Goal: Task Accomplishment & Management: Manage account settings

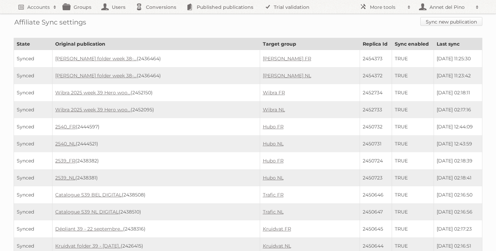
click at [431, 19] on link "Sync new publication" at bounding box center [451, 21] width 62 height 9
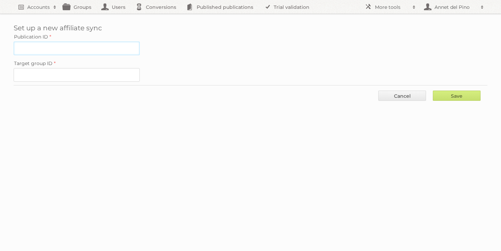
click at [105, 50] on input "Publication ID" at bounding box center [77, 49] width 126 height 14
paste input "2455025"
type input "2455025"
click at [99, 65] on label "Target group ID" at bounding box center [251, 64] width 474 height 10
click at [99, 68] on input "Target group ID" at bounding box center [77, 75] width 126 height 14
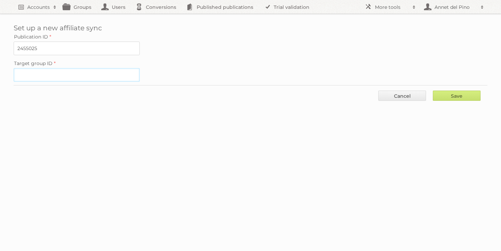
click at [99, 71] on input "Target group ID" at bounding box center [77, 75] width 126 height 14
paste input "60222"
type input "60222"
click at [462, 94] on input "Save" at bounding box center [457, 96] width 48 height 10
type input "..."
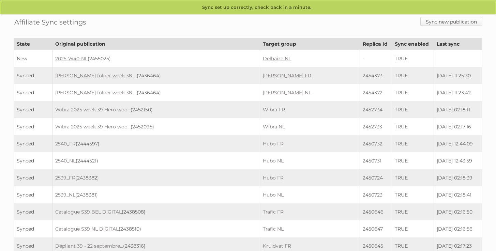
click at [452, 21] on link "Sync new publication" at bounding box center [451, 21] width 62 height 9
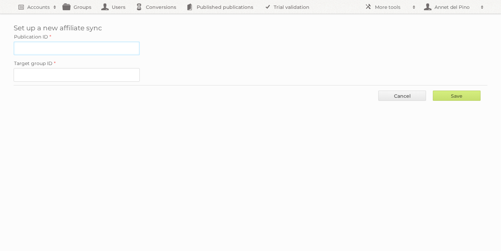
click at [97, 43] on input "Publication ID" at bounding box center [77, 49] width 126 height 14
paste input "2452627"
type input "2452627"
click at [75, 72] on input "Target group ID" at bounding box center [77, 75] width 126 height 14
paste input "60216"
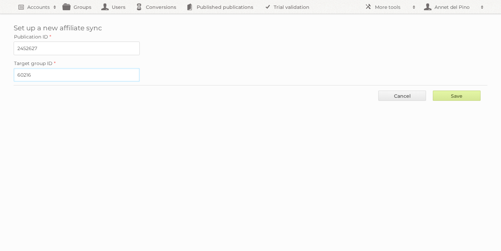
type input "60216"
click at [462, 95] on input "Save" at bounding box center [457, 96] width 48 height 10
type input "..."
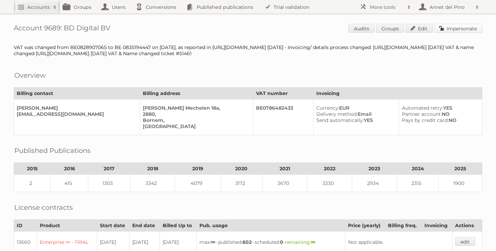
click at [464, 27] on link "Impersonate" at bounding box center [458, 28] width 48 height 9
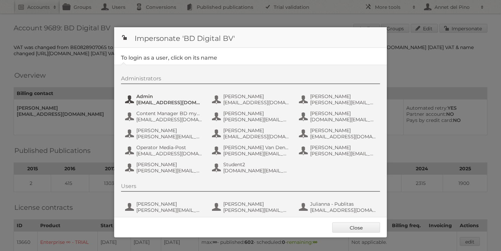
click at [168, 100] on span "[EMAIL_ADDRESS][DOMAIN_NAME]" at bounding box center [169, 103] width 66 height 6
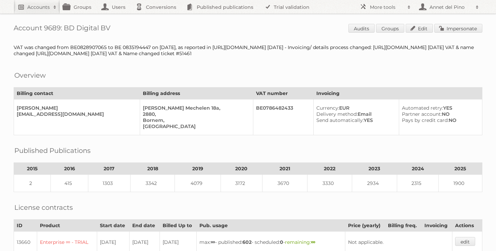
click at [42, 3] on link "Accounts" at bounding box center [37, 7] width 46 height 14
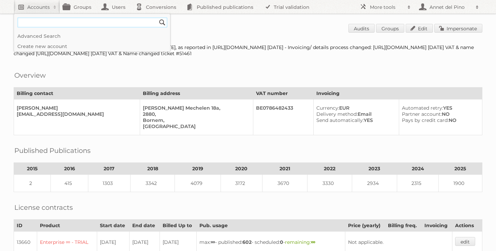
paste input"] "[EMAIL_ADDRESS][DOMAIN_NAME]"
type input"] "[EMAIL_ADDRESS][DOMAIN_NAME]"
click at [157, 17] on input "Search" at bounding box center [162, 22] width 10 height 10
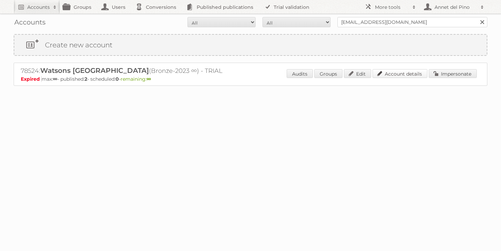
click at [391, 72] on link "Account details" at bounding box center [400, 73] width 55 height 9
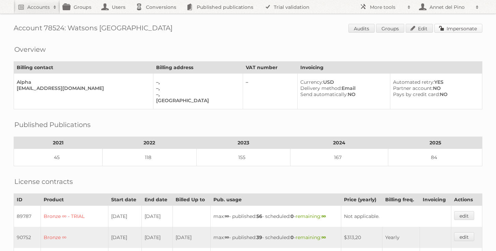
click at [466, 31] on link "Impersonate" at bounding box center [458, 28] width 48 height 9
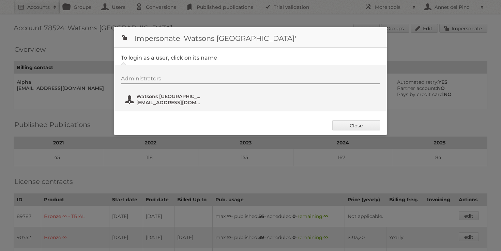
click at [178, 97] on span "Watsons [GEOGRAPHIC_DATA]" at bounding box center [169, 96] width 66 height 6
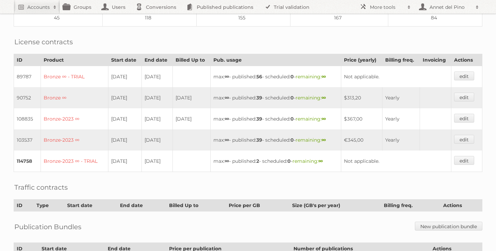
scroll to position [159, 0]
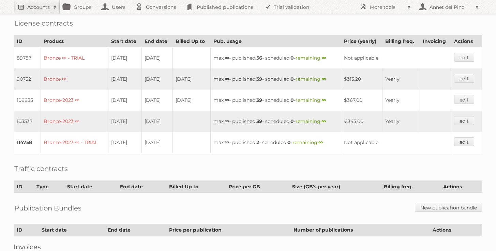
click at [42, 9] on h2 "Accounts" at bounding box center [38, 7] width 22 height 7
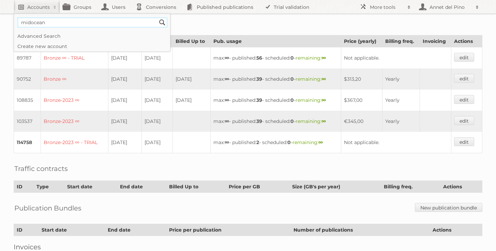
type input"] "midocean"
click at [157, 17] on input "Search" at bounding box center [162, 22] width 10 height 10
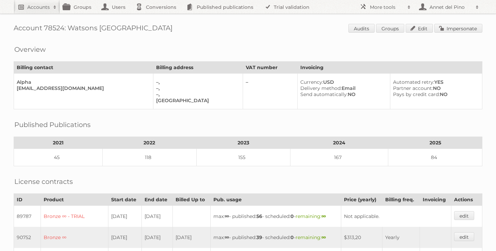
click at [24, 11] on link "Accounts" at bounding box center [37, 7] width 46 height 14
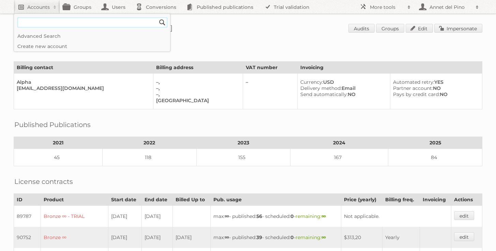
paste input"] "[EMAIL_ADDRESS][DOMAIN_NAME]"
type input"] "[EMAIL_ADDRESS][DOMAIN_NAME]"
click at [157, 17] on input "Search" at bounding box center [162, 22] width 10 height 10
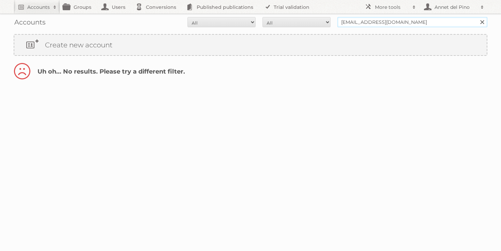
drag, startPoint x: 363, startPoint y: 22, endPoint x: 320, endPoint y: 19, distance: 42.7
click at [320, 19] on form "All Active Expired Pending All Paid Trials Self service gmoreira@hdlao.com Sear…" at bounding box center [251, 22] width 474 height 10
type input "@hdlao.com"
click at [477, 17] on input "Search" at bounding box center [482, 22] width 10 height 10
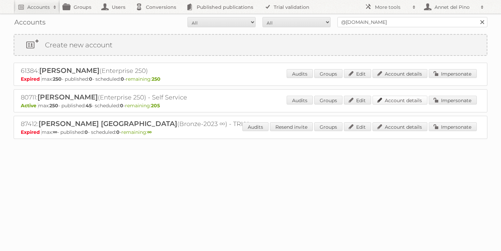
click at [414, 103] on link "Account details" at bounding box center [400, 100] width 55 height 9
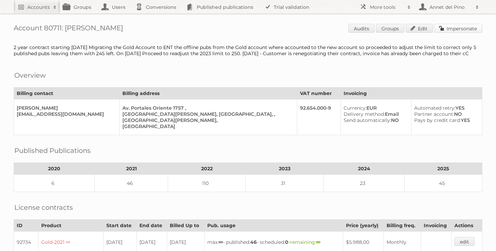
click at [459, 32] on link "Impersonate" at bounding box center [458, 28] width 48 height 9
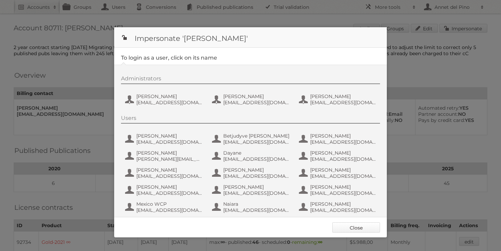
click at [368, 227] on link "Close" at bounding box center [356, 228] width 48 height 10
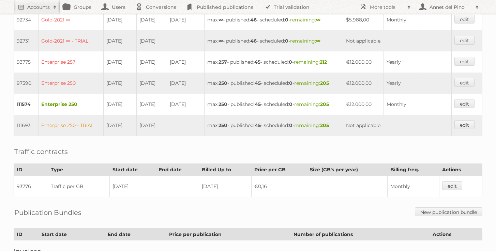
scroll to position [275, 0]
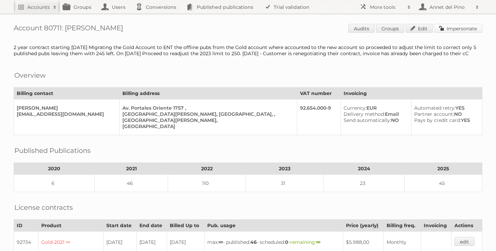
click at [453, 30] on link "Impersonate" at bounding box center [458, 28] width 48 height 9
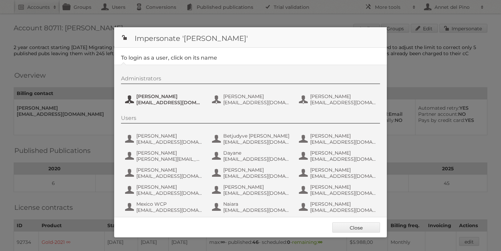
click at [164, 100] on span "[EMAIL_ADDRESS][DOMAIN_NAME]" at bounding box center [169, 103] width 66 height 6
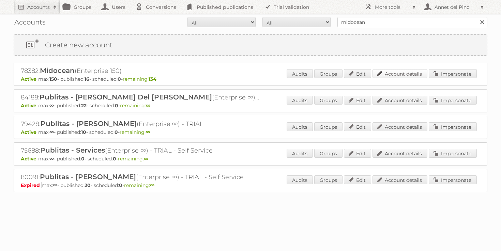
click at [414, 77] on link "Account details" at bounding box center [400, 73] width 55 height 9
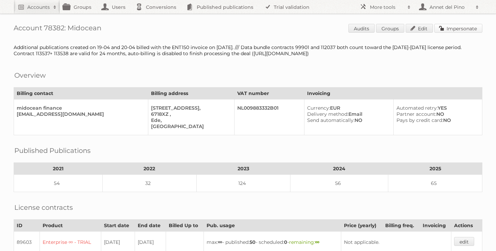
click at [462, 27] on link "Impersonate" at bounding box center [458, 28] width 48 height 9
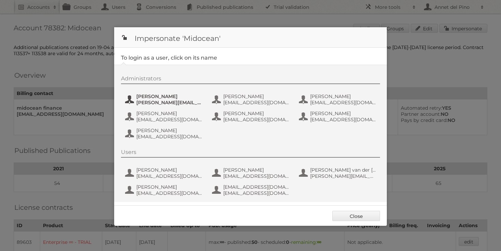
click at [164, 104] on span "[PERSON_NAME][EMAIL_ADDRESS][DOMAIN_NAME]" at bounding box center [169, 103] width 66 height 6
